Goal: Entertainment & Leisure: Browse casually

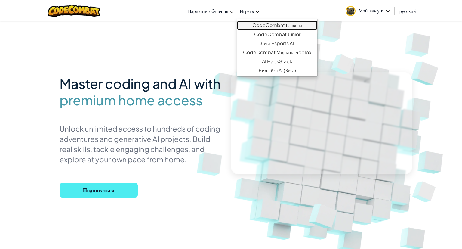
click at [259, 23] on link "CodeCombat Главная" at bounding box center [277, 25] width 80 height 9
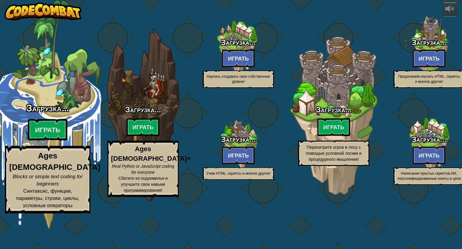
select select "ru"
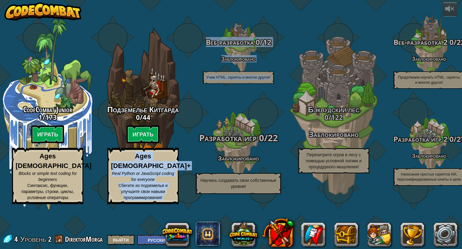
drag, startPoint x: 60, startPoint y: 123, endPoint x: 203, endPoint y: 144, distance: 144.0
click at [203, 144] on div "CodeCombat Junior 1 / 173 Играть Ages 5-8 Blocks or simple text coding for begi…" at bounding box center [231, 124] width 462 height 249
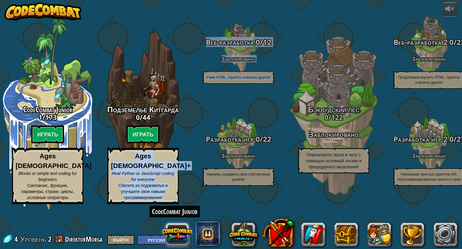
click at [178, 236] on button at bounding box center [177, 234] width 29 height 29
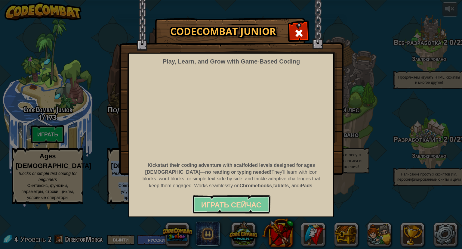
click at [241, 200] on span "Играть сейчас" at bounding box center [231, 205] width 60 height 10
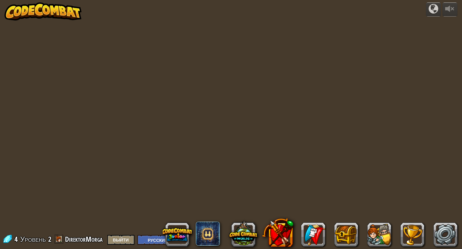
select select "ru"
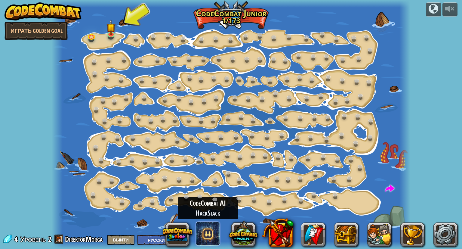
click at [206, 230] on span at bounding box center [208, 233] width 24 height 24
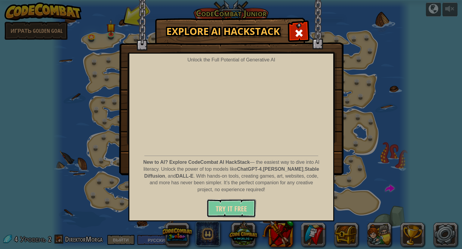
click at [228, 211] on span "Try It Free" at bounding box center [231, 208] width 31 height 10
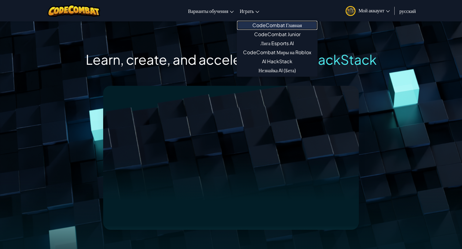
click at [261, 21] on link "CodeCombat Главная" at bounding box center [277, 25] width 80 height 9
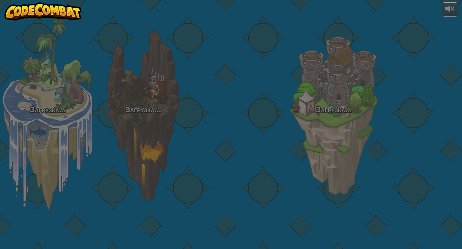
select select "ru"
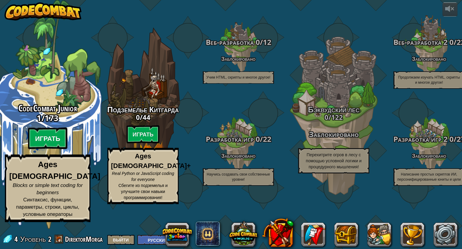
click at [49, 149] on btn "Играть" at bounding box center [48, 138] width 40 height 22
select select "ru"
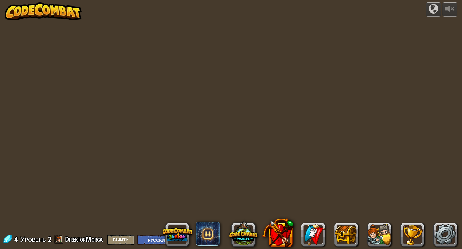
select select "ru"
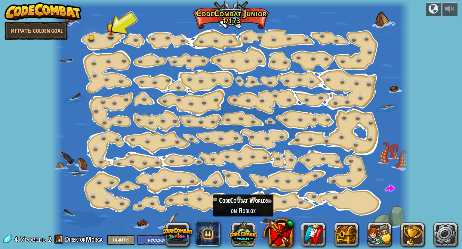
click at [247, 231] on button at bounding box center [243, 233] width 29 height 29
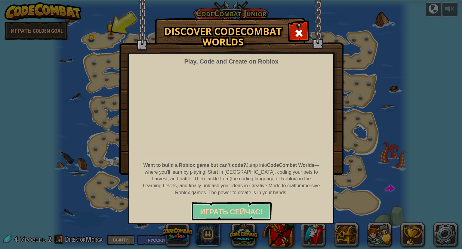
click at [232, 210] on span "Играть Сейчас!" at bounding box center [231, 211] width 62 height 10
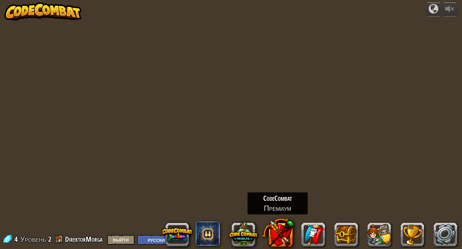
select select "ru"
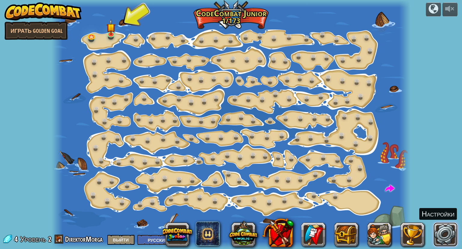
click at [445, 231] on link at bounding box center [445, 234] width 24 height 24
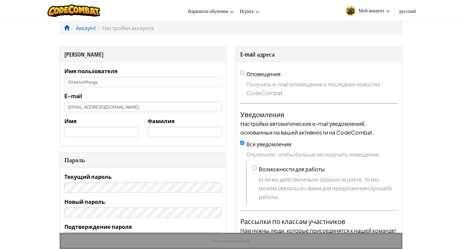
select select "ru"
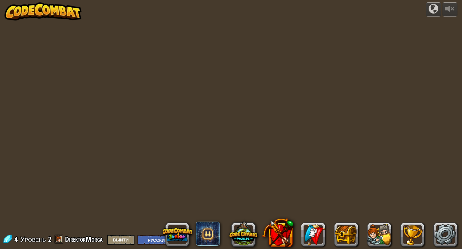
select select "ru"
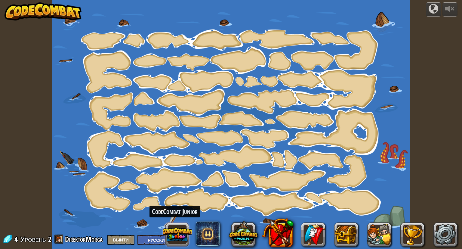
select select "ru"
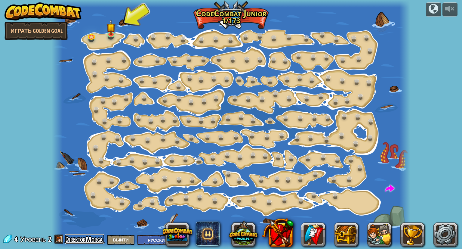
click at [93, 240] on link "DirektorMorga" at bounding box center [84, 239] width 39 height 10
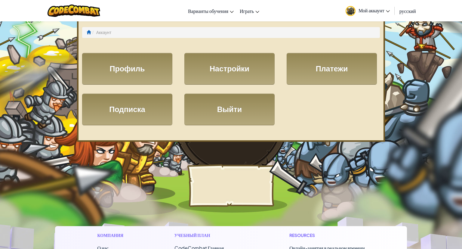
select select "ru"
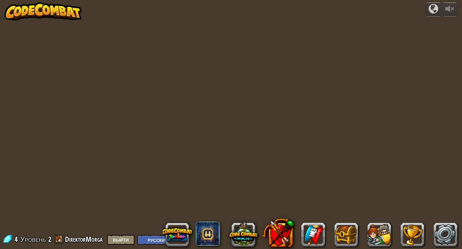
select select "ru"
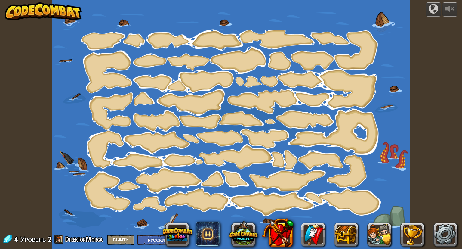
select select "ru"
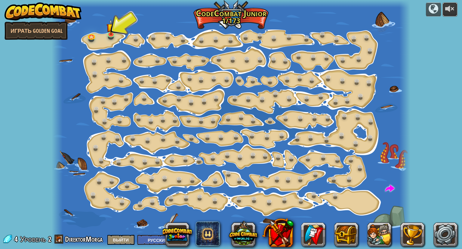
click at [449, 6] on div at bounding box center [450, 9] width 10 height 10
click at [42, 31] on link "Играть Golden Goal" at bounding box center [36, 31] width 63 height 18
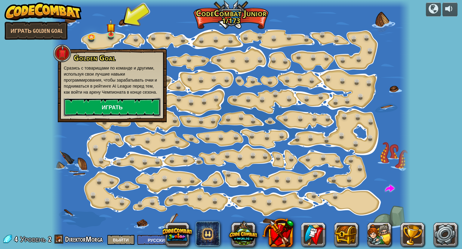
click at [107, 108] on link "Играть" at bounding box center [112, 107] width 97 height 18
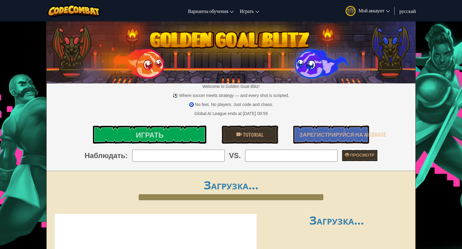
select select "ru"
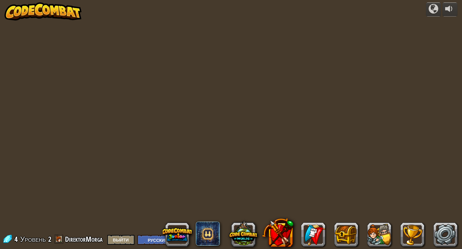
select select "ru"
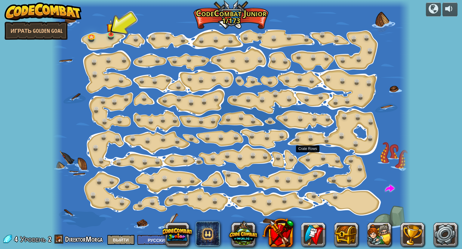
drag, startPoint x: 341, startPoint y: 179, endPoint x: 288, endPoint y: 141, distance: 65.2
click at [289, 142] on div at bounding box center [231, 124] width 358 height 249
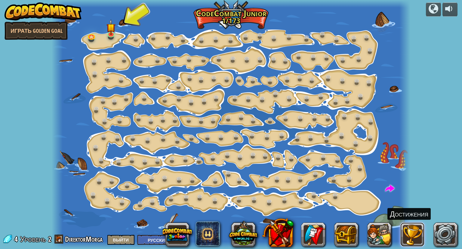
click at [414, 231] on button at bounding box center [412, 234] width 24 height 24
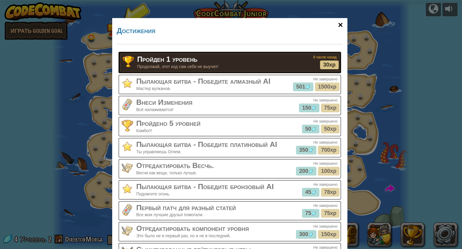
click at [340, 26] on div "×" at bounding box center [340, 24] width 14 height 17
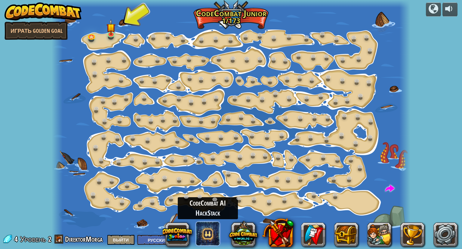
click at [204, 232] on span at bounding box center [208, 233] width 24 height 24
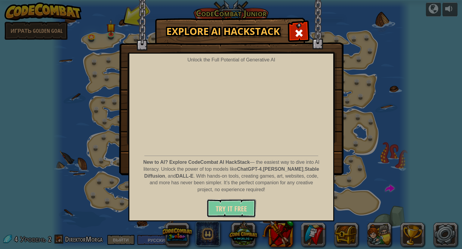
click at [228, 207] on span "Try It Free" at bounding box center [231, 208] width 31 height 10
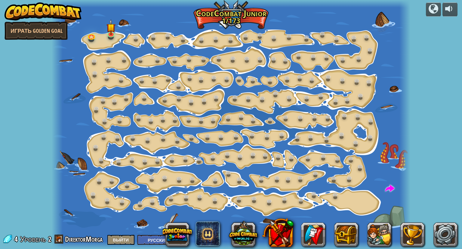
select select "ru"
click at [130, 236] on button "Выйти" at bounding box center [120, 239] width 27 height 10
